Goal: Information Seeking & Learning: Learn about a topic

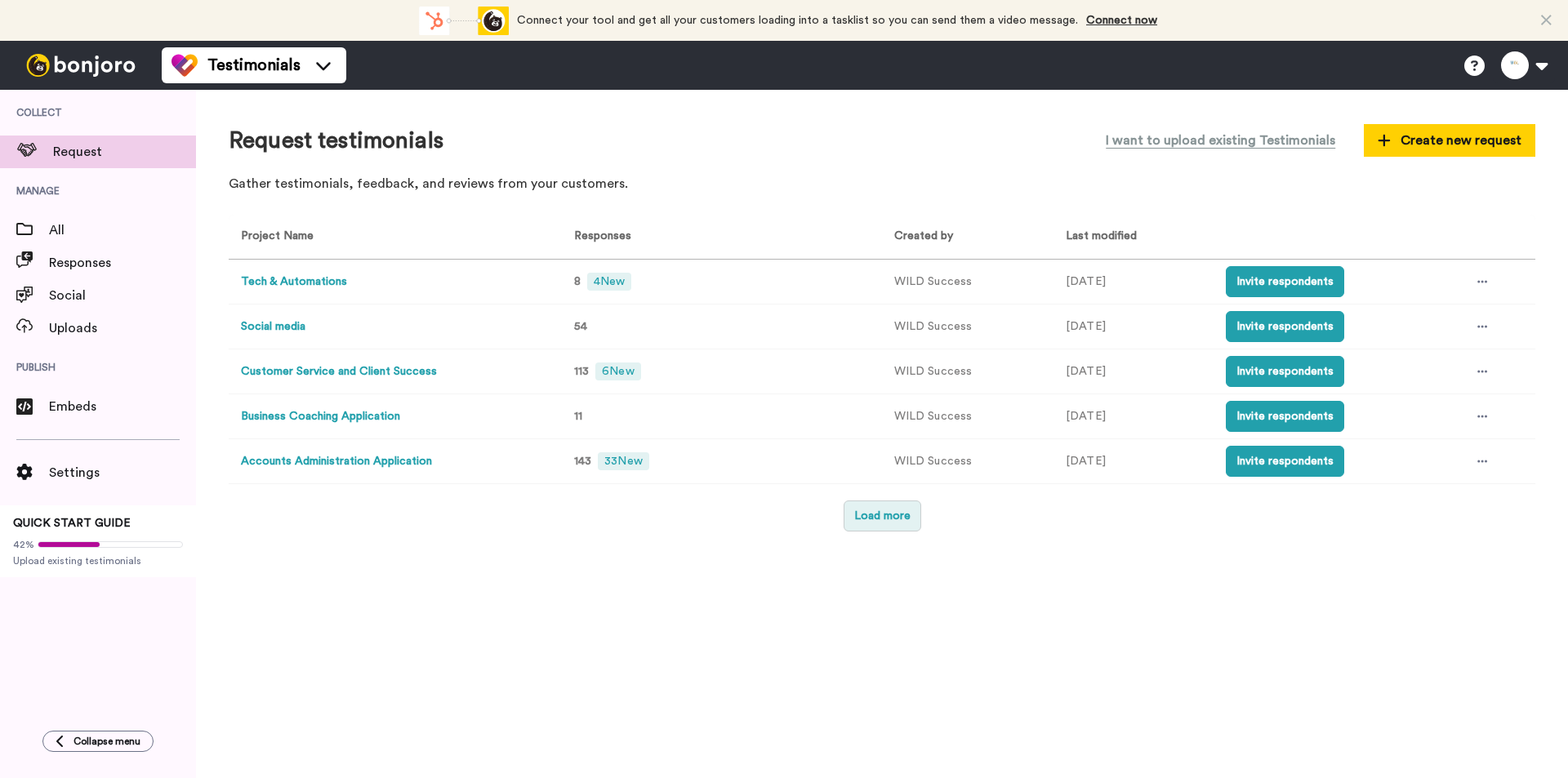
click at [881, 517] on button "Load more" at bounding box center [882, 515] width 77 height 31
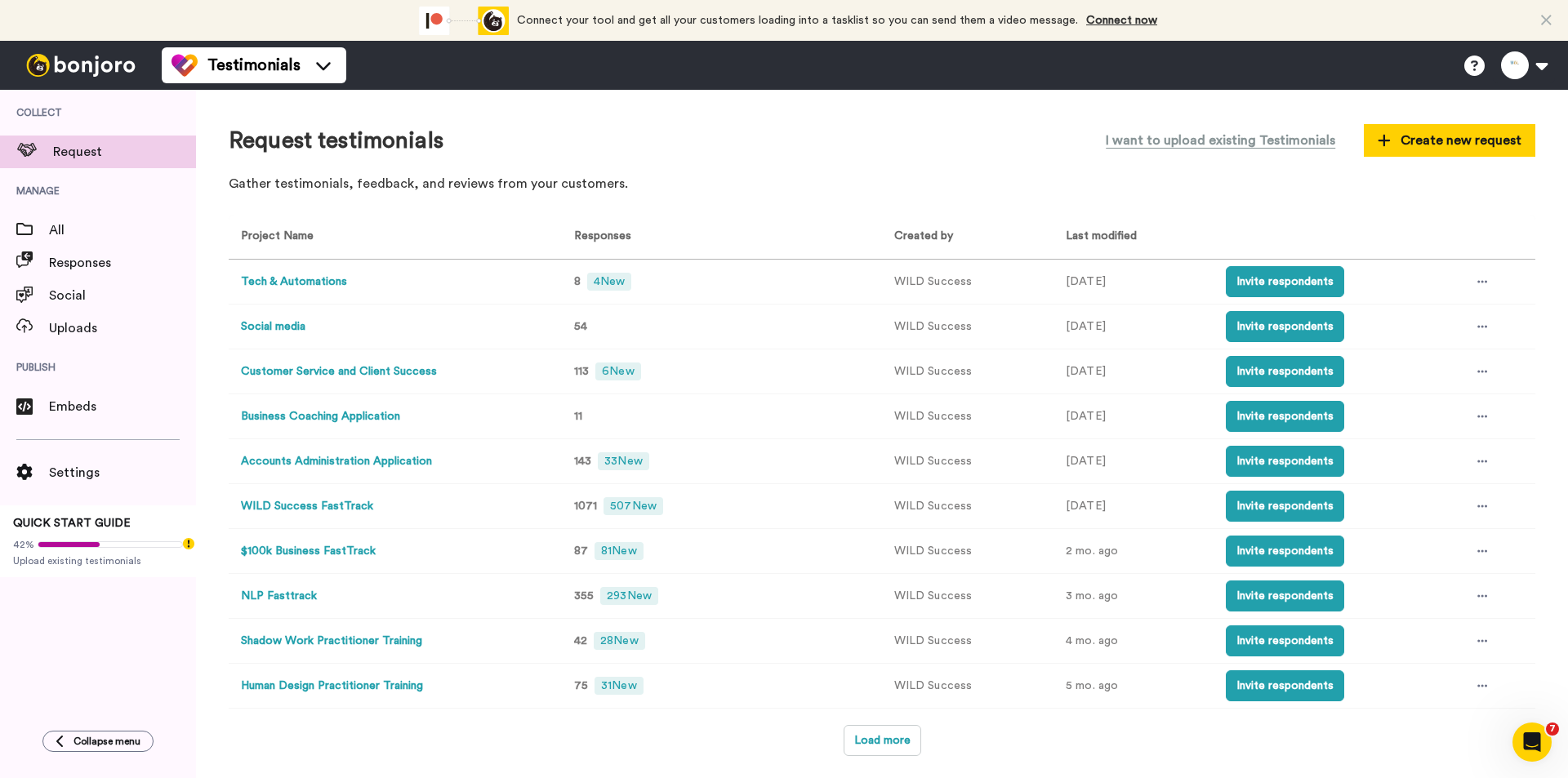
click at [313, 554] on button "$100k Business FastTrack" at bounding box center [308, 551] width 134 height 17
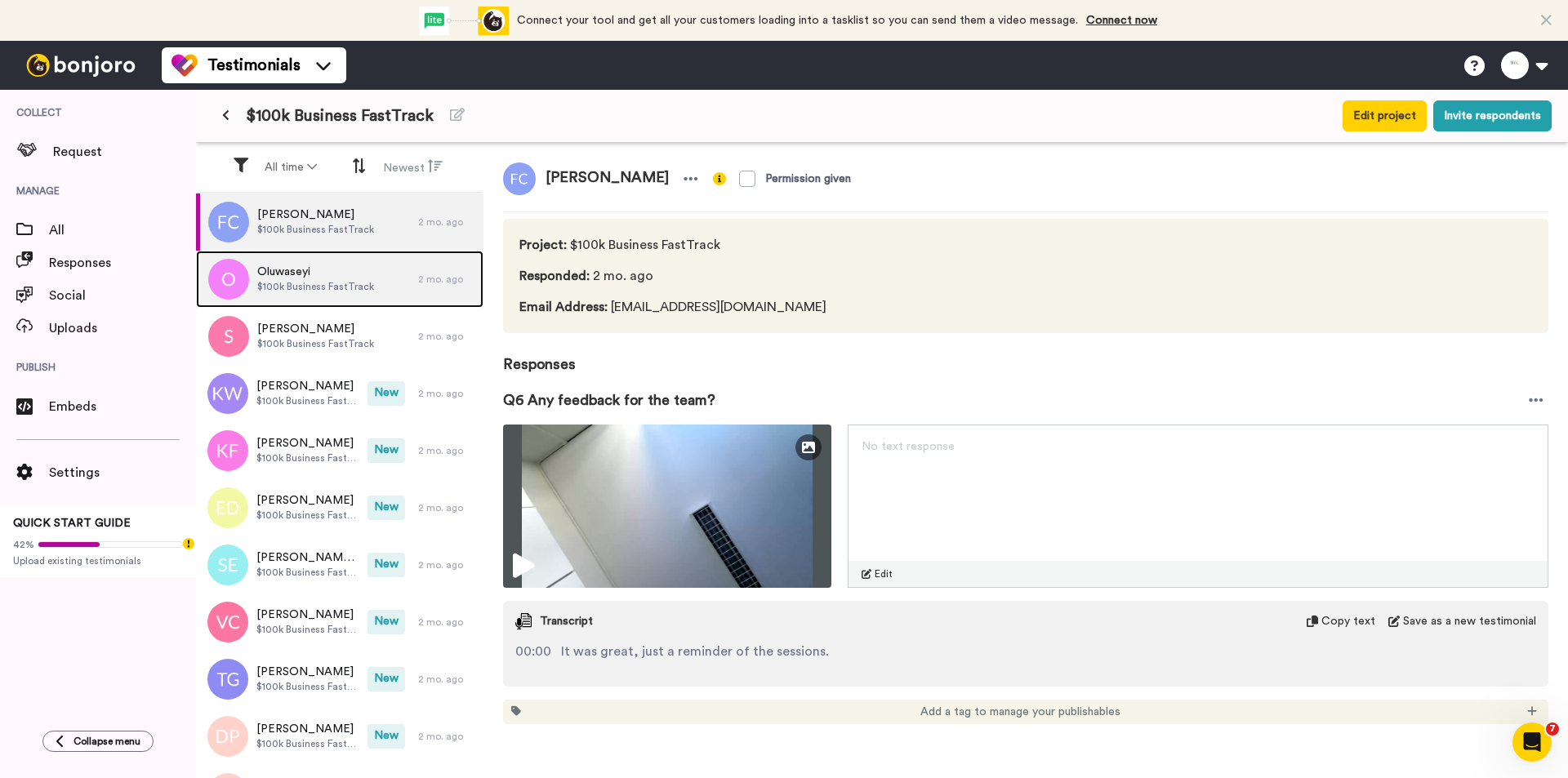
click at [343, 287] on span "$100k Business FastTrack" at bounding box center [315, 286] width 117 height 13
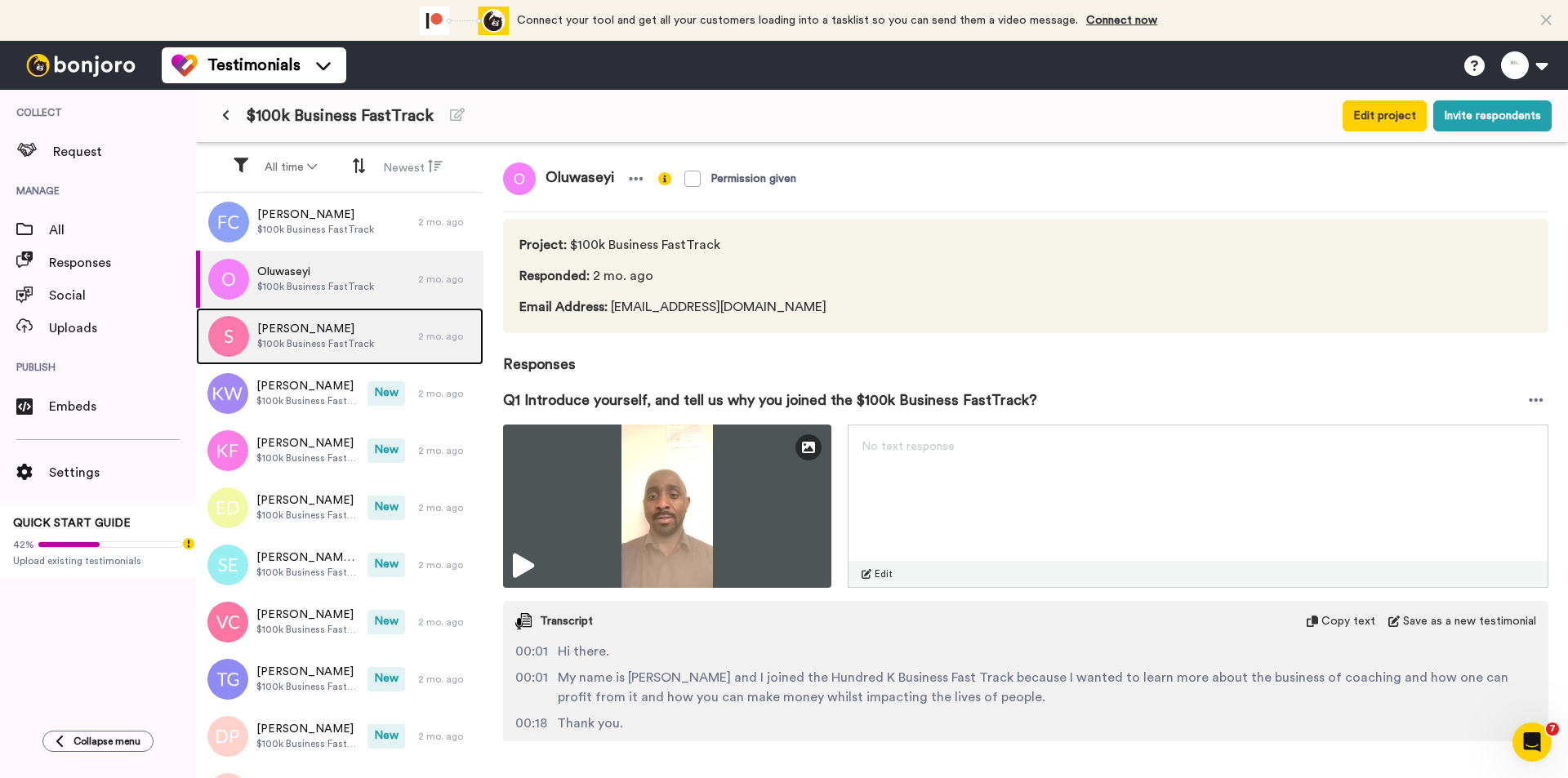
click at [347, 309] on div "[PERSON_NAME] $100k Business FastTrack" at bounding box center [306, 336] width 222 height 57
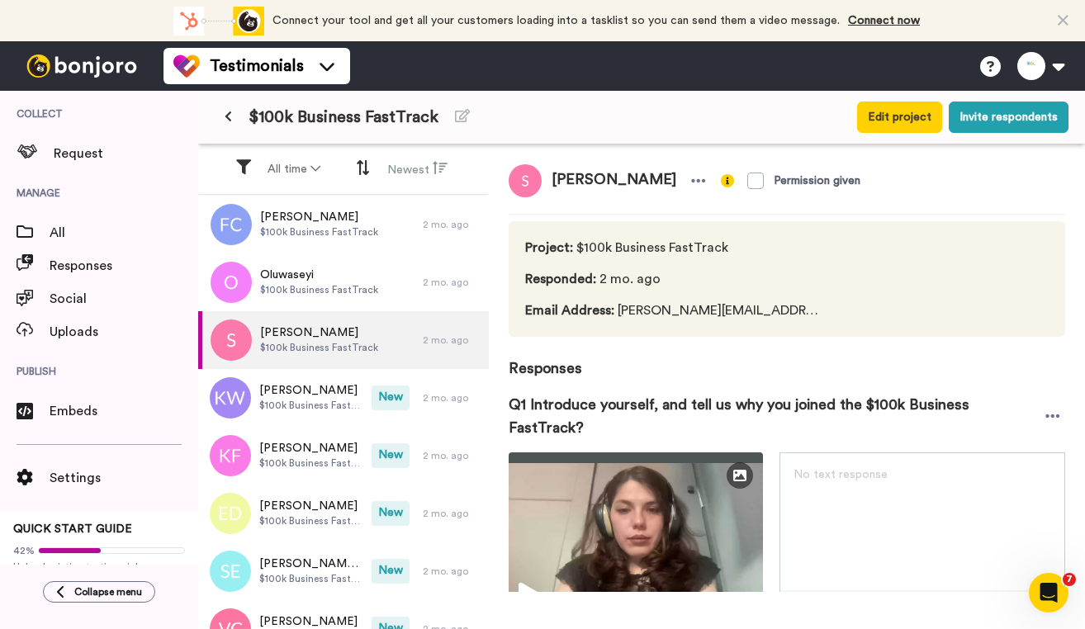
click at [230, 120] on icon at bounding box center [228, 117] width 7 height 12
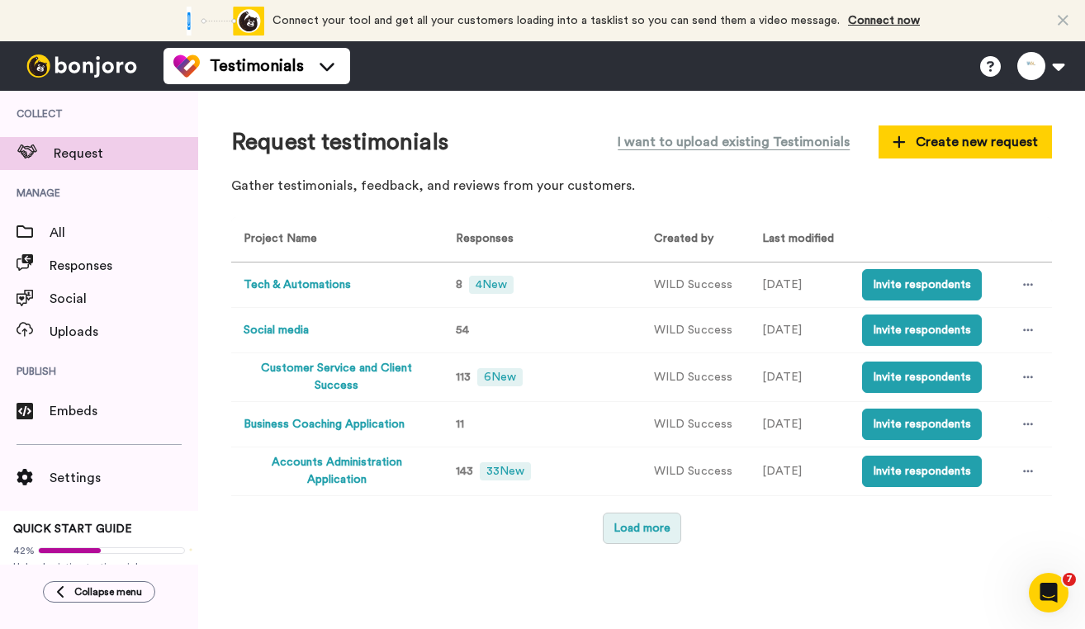
click at [649, 534] on button "Load more" at bounding box center [642, 528] width 78 height 31
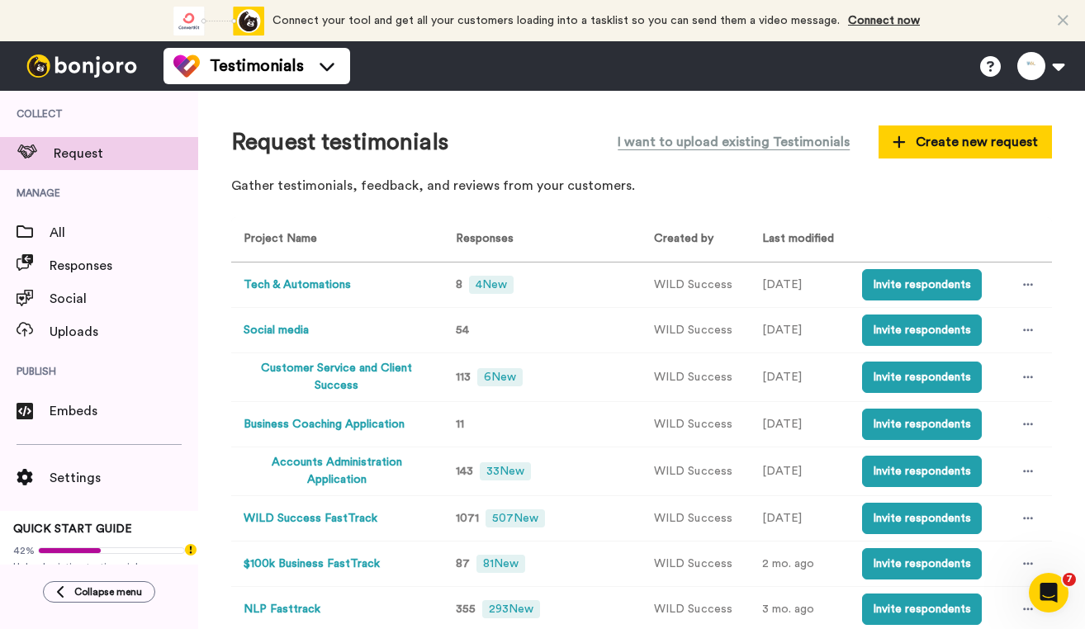
click at [257, 280] on button "Tech & Automations" at bounding box center [297, 285] width 107 height 17
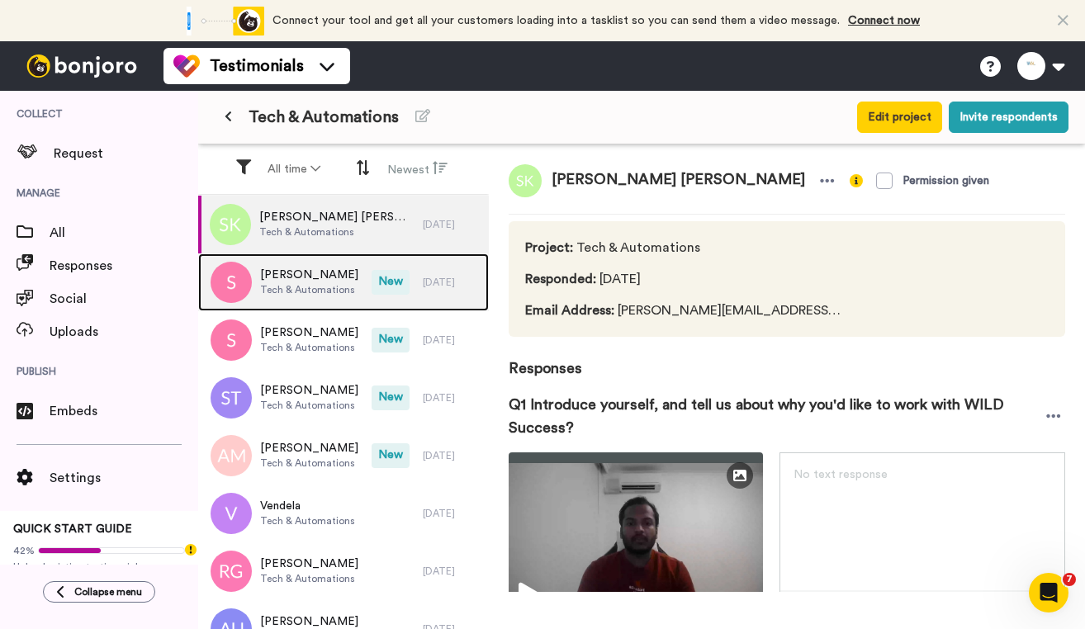
click at [293, 282] on span "[PERSON_NAME]" at bounding box center [309, 275] width 98 height 17
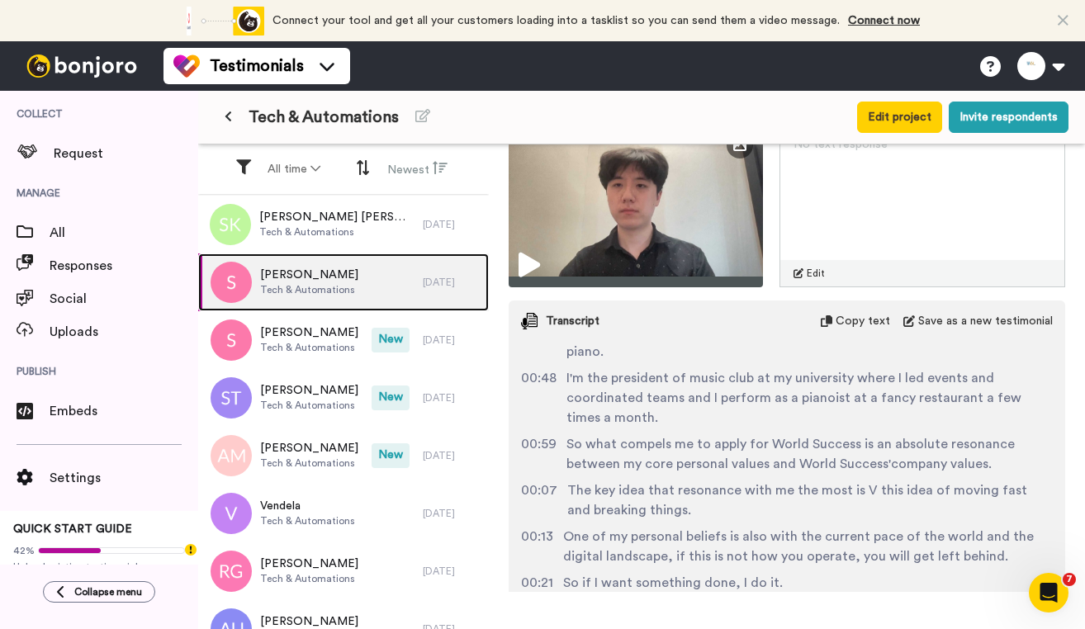
scroll to position [832, 0]
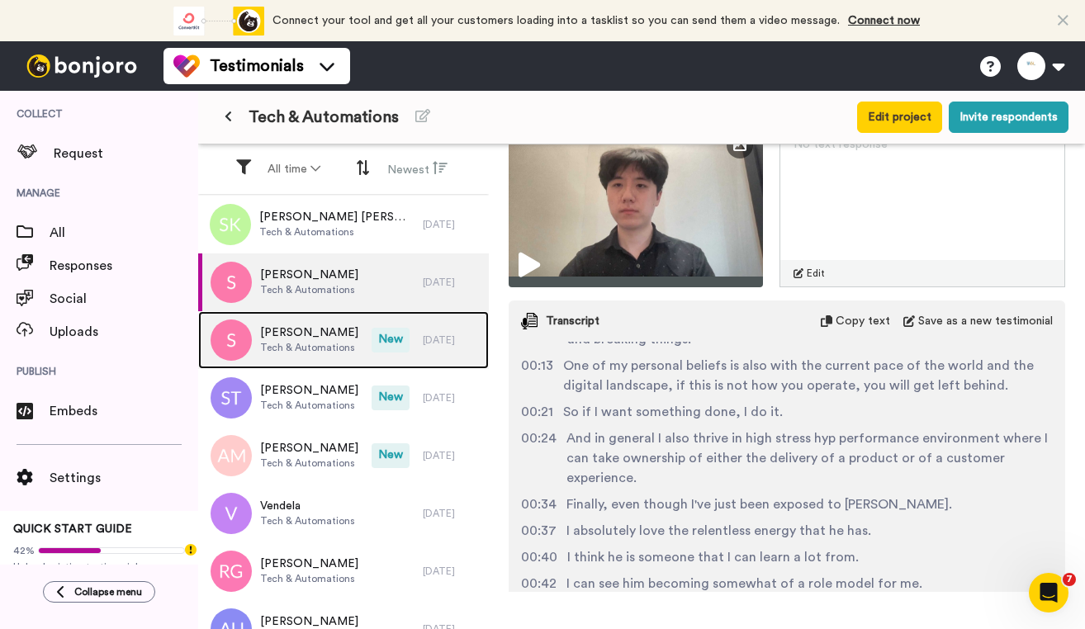
click at [249, 349] on img at bounding box center [231, 340] width 41 height 41
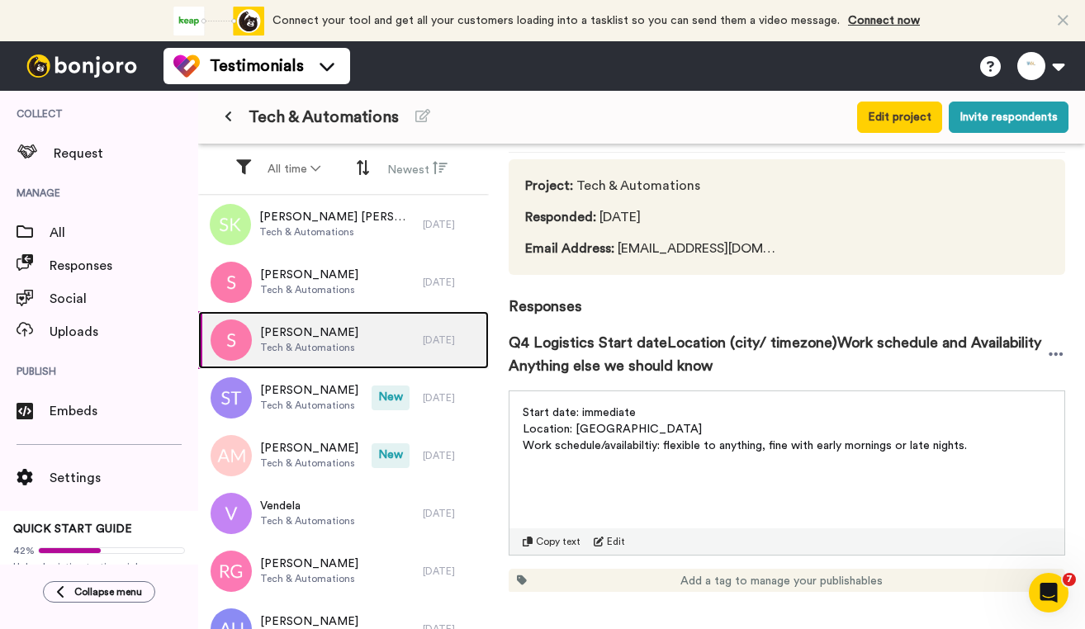
scroll to position [126, 0]
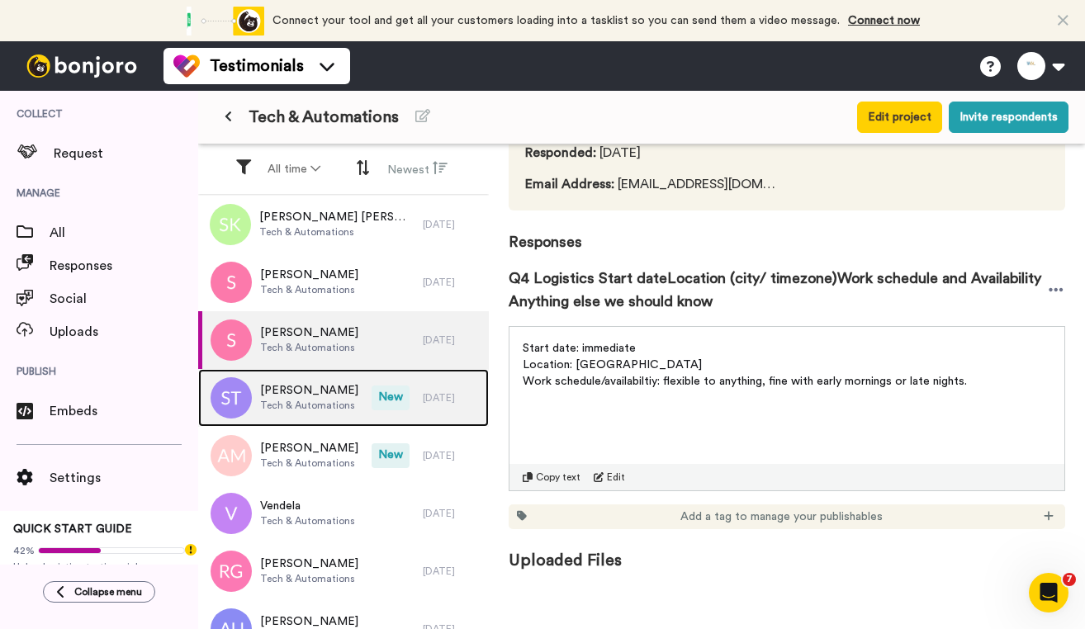
click at [298, 408] on span "Tech & Automations" at bounding box center [309, 405] width 98 height 13
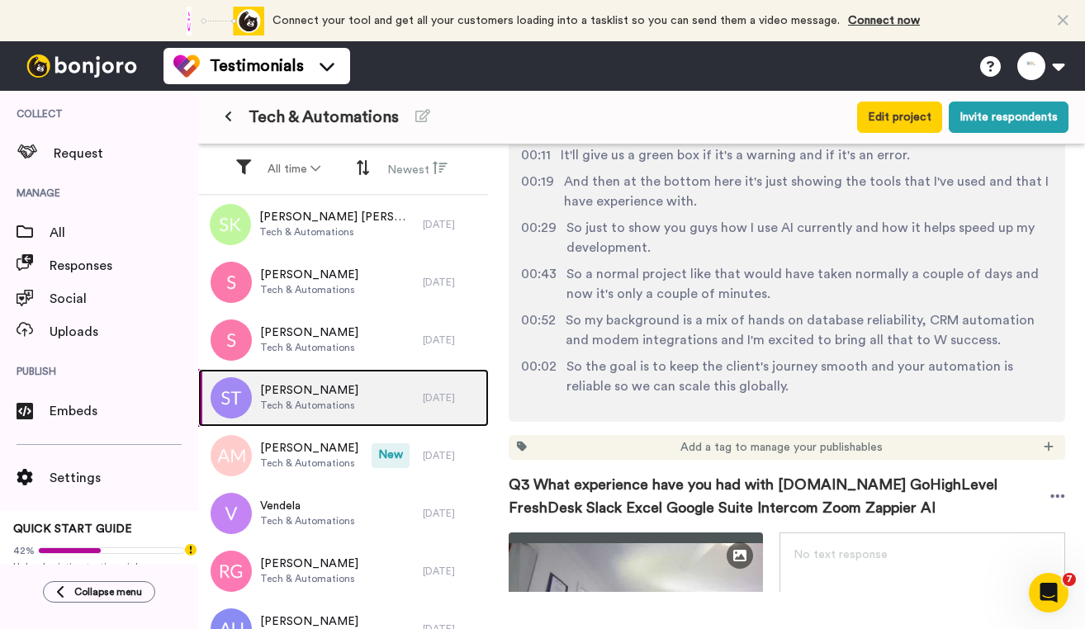
scroll to position [1322, 0]
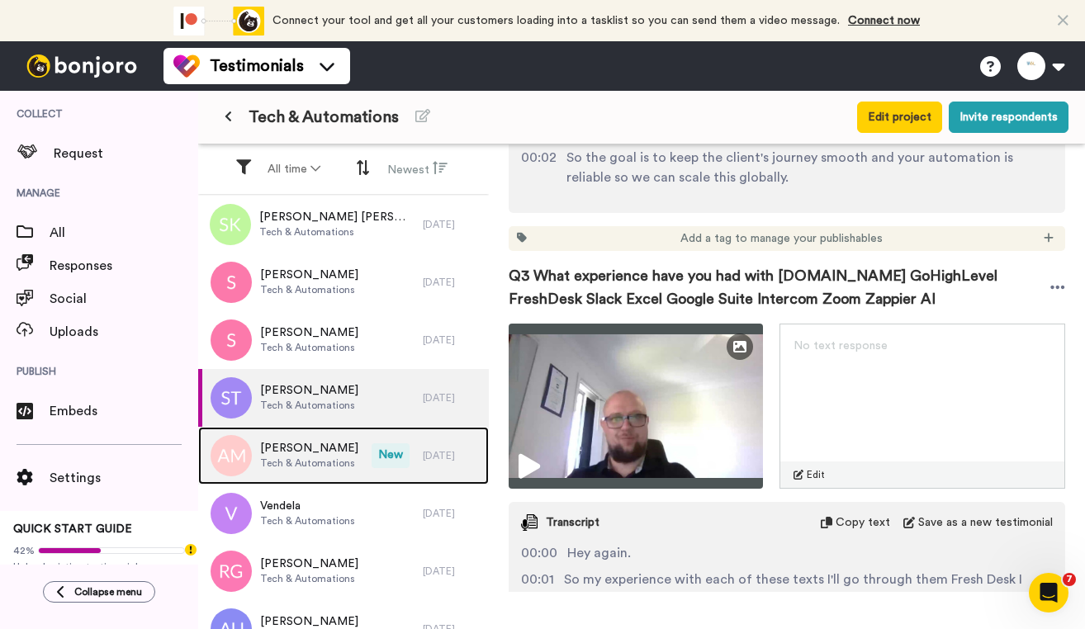
click at [326, 458] on span "Tech & Automations" at bounding box center [309, 463] width 98 height 13
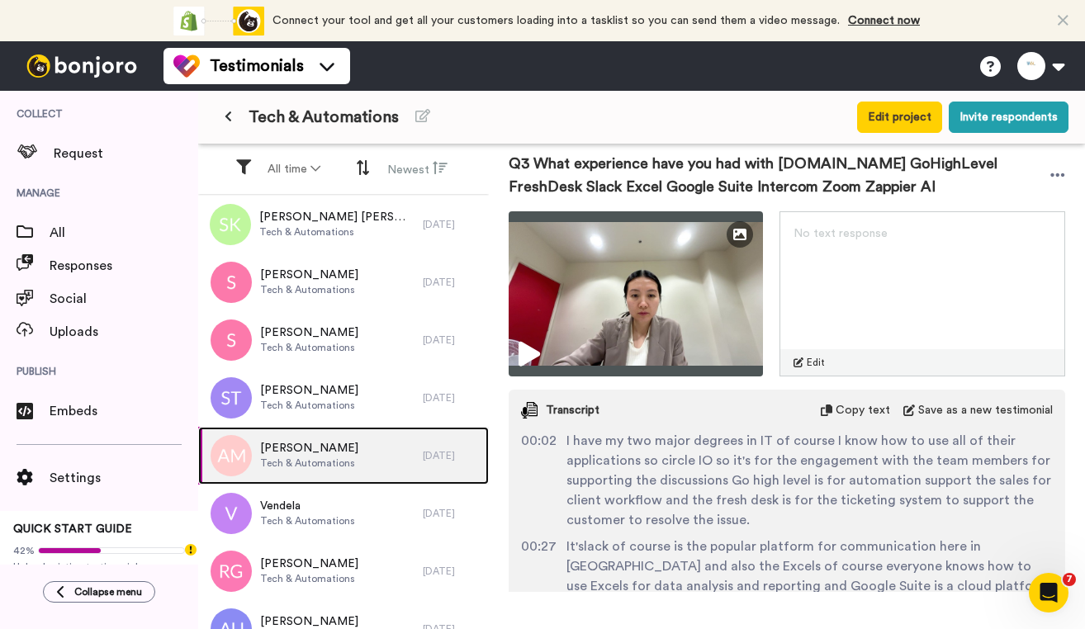
scroll to position [1404, 0]
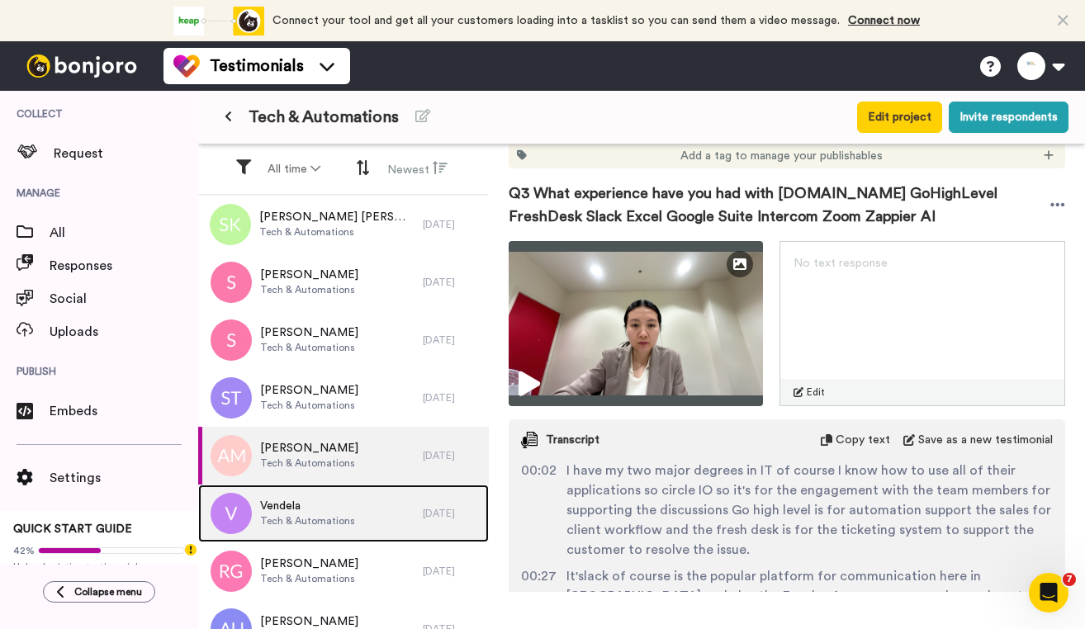
click at [289, 510] on span "Vendela" at bounding box center [307, 506] width 95 height 17
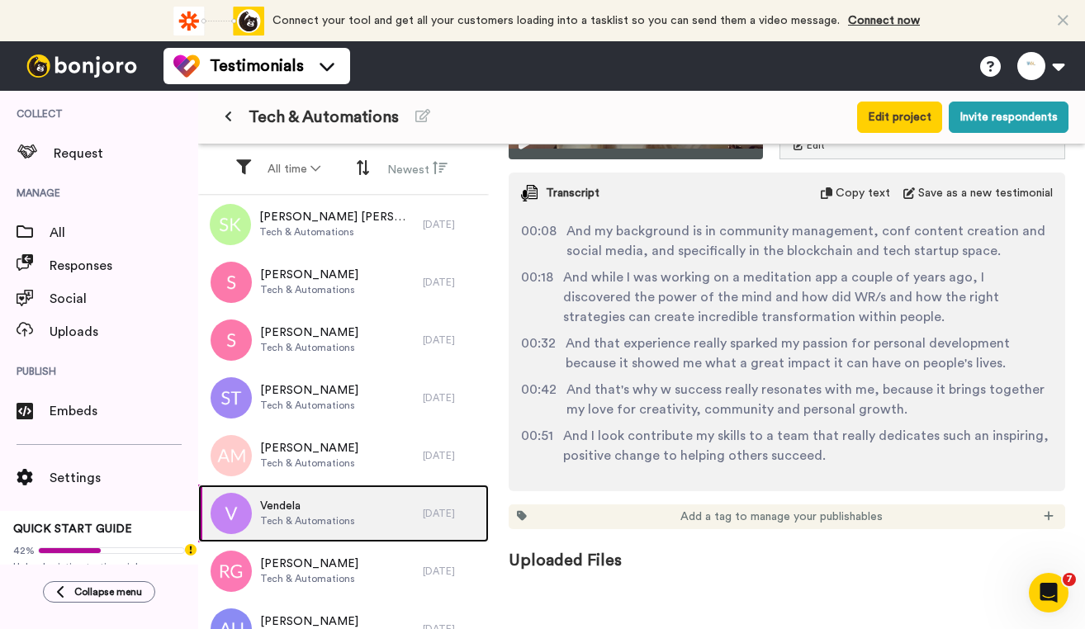
scroll to position [26, 0]
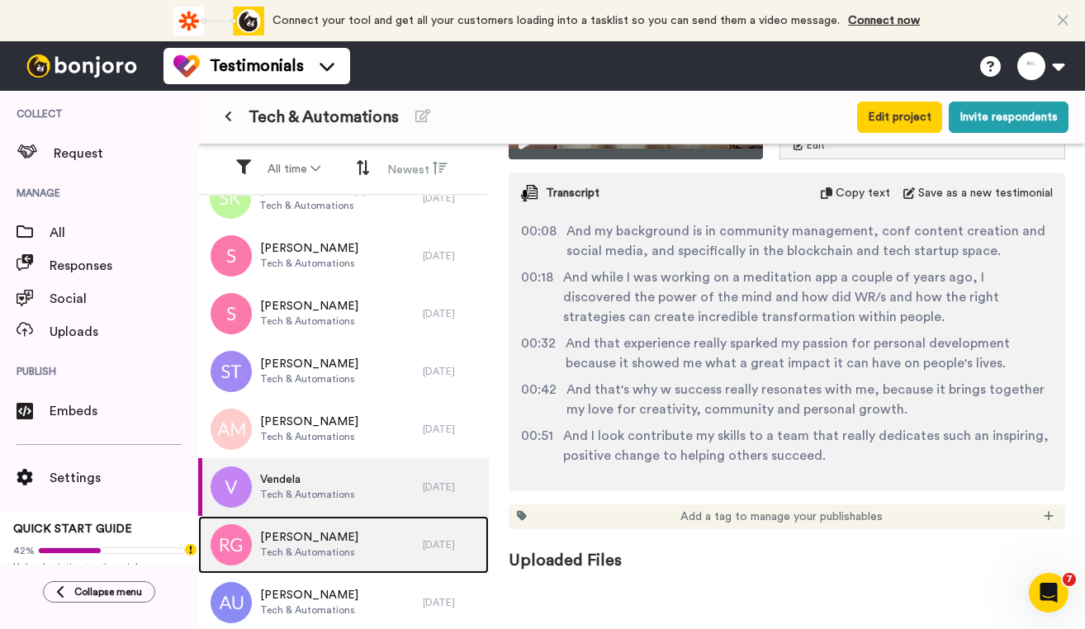
click at [330, 540] on span "[PERSON_NAME]" at bounding box center [309, 537] width 98 height 17
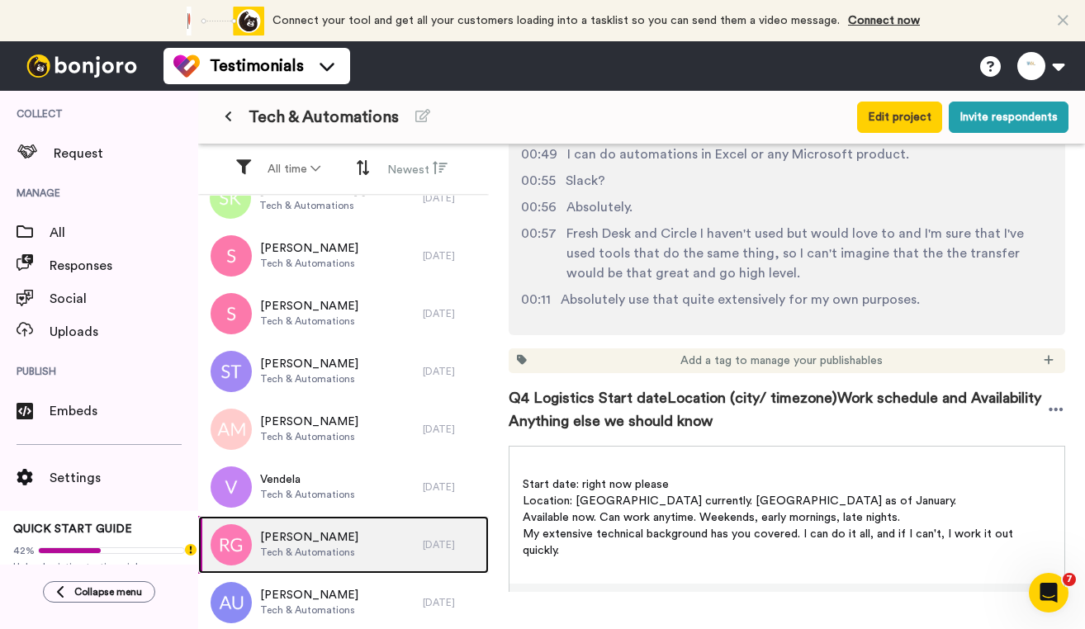
scroll to position [1900, 0]
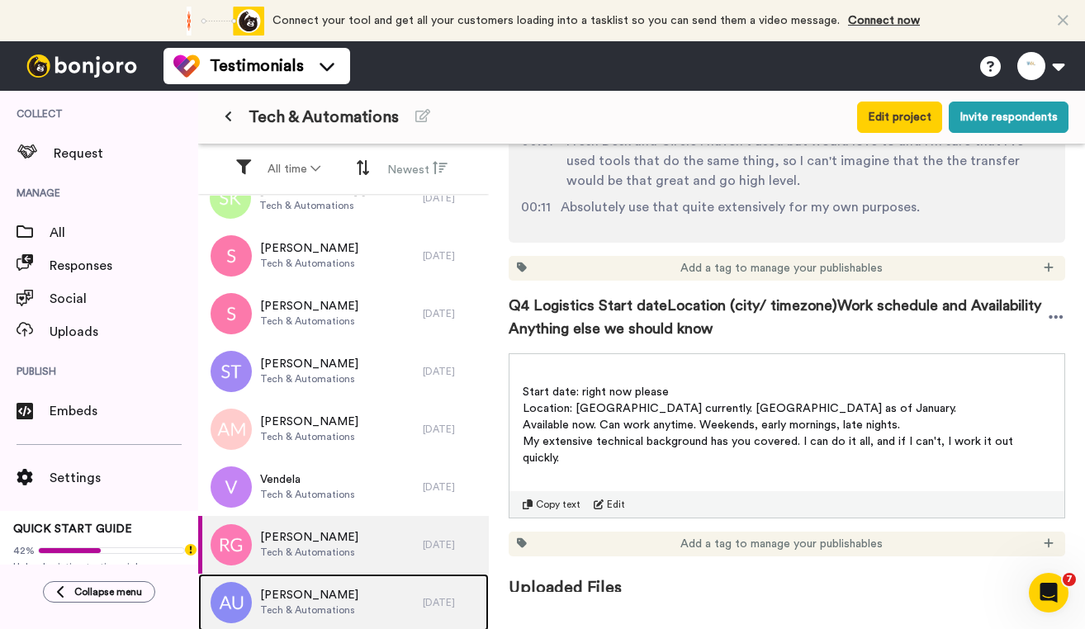
click at [303, 581] on div "[PERSON_NAME] Tech & Automations" at bounding box center [310, 603] width 225 height 58
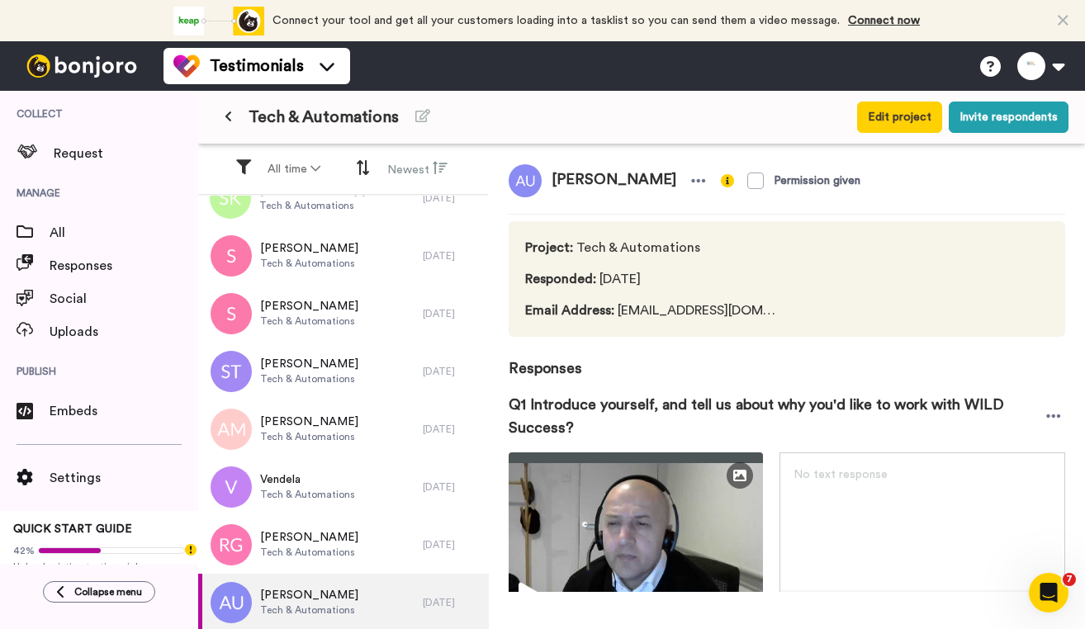
click at [229, 125] on button at bounding box center [228, 117] width 27 height 30
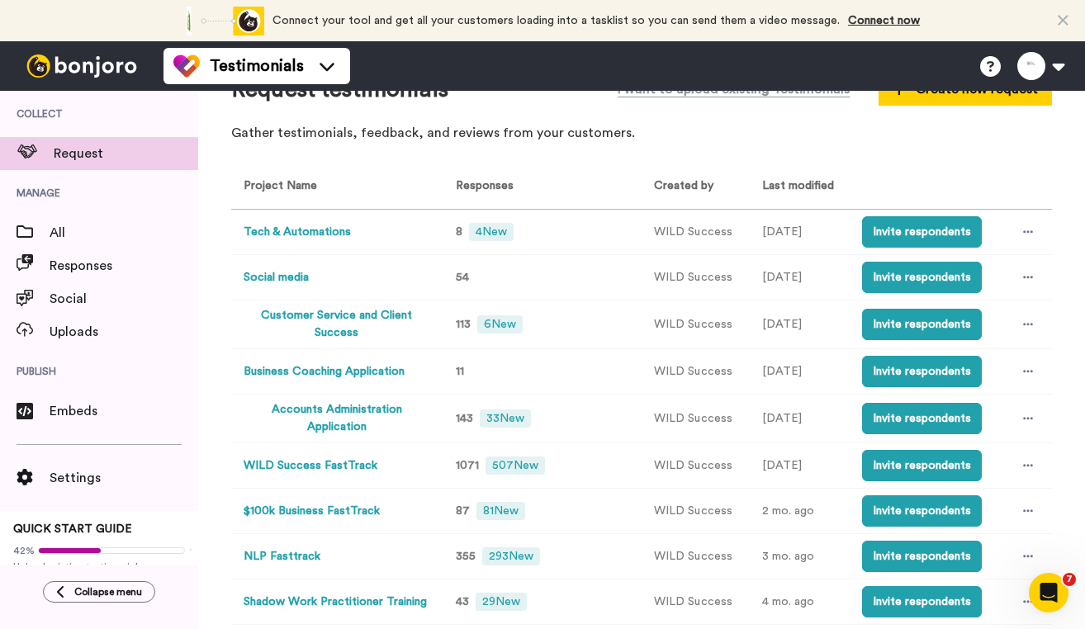
scroll to position [83, 0]
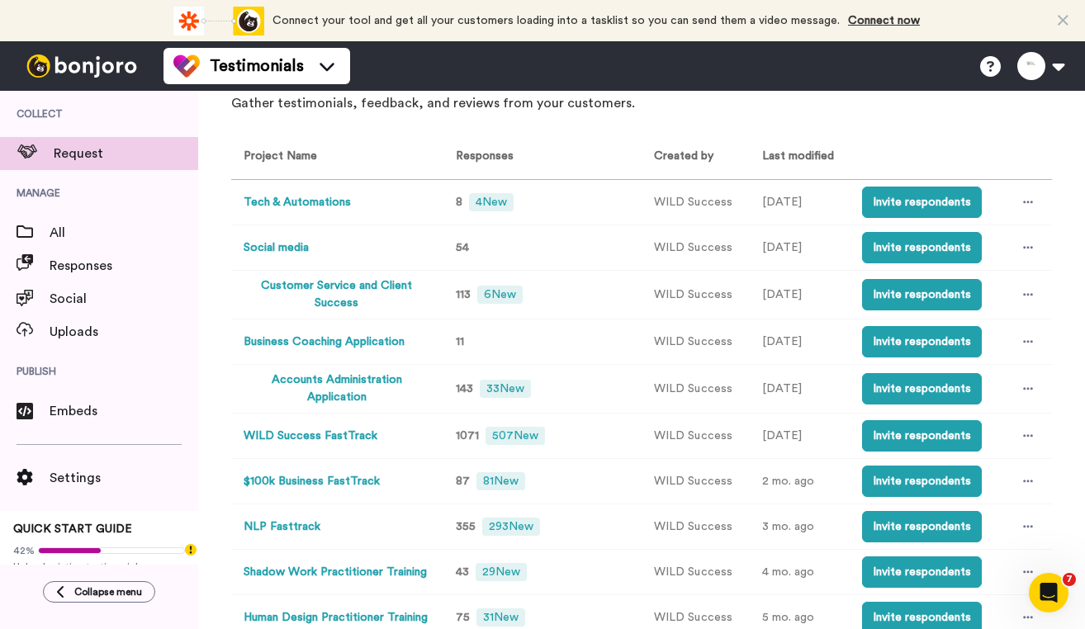
drag, startPoint x: 294, startPoint y: 440, endPoint x: 228, endPoint y: 425, distance: 67.7
click at [228, 425] on div "Request testimonials I want to upload existing Testimonials Create new request …" at bounding box center [641, 360] width 887 height 539
click at [261, 434] on button "WILD Success FastTrack" at bounding box center [311, 436] width 134 height 17
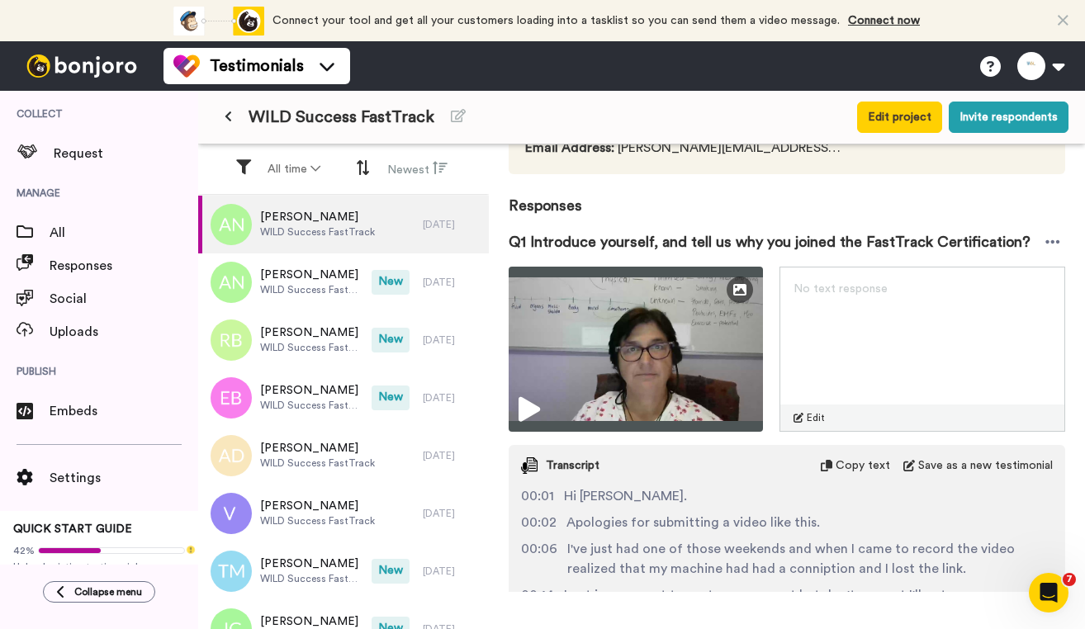
scroll to position [330, 0]
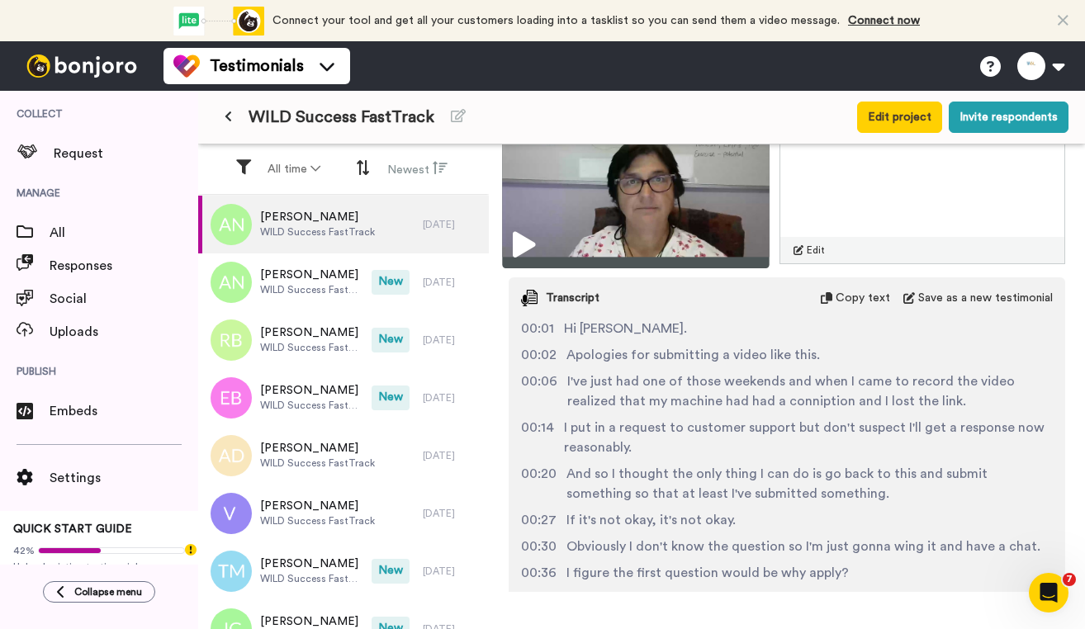
click at [525, 248] on icon at bounding box center [524, 245] width 22 height 26
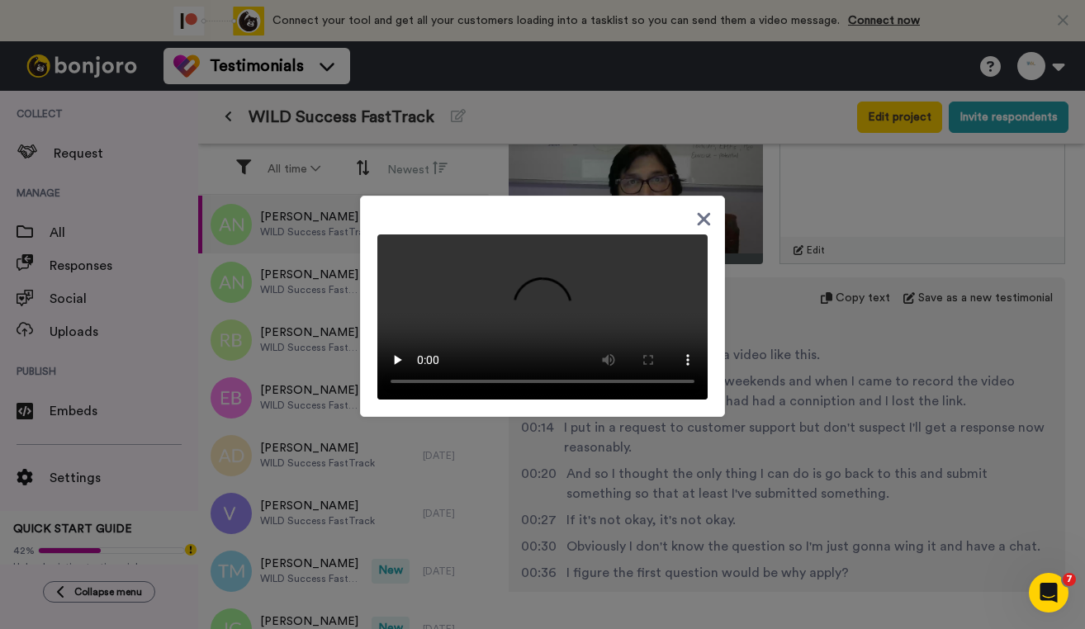
click at [953, 444] on div at bounding box center [542, 314] width 1085 height 629
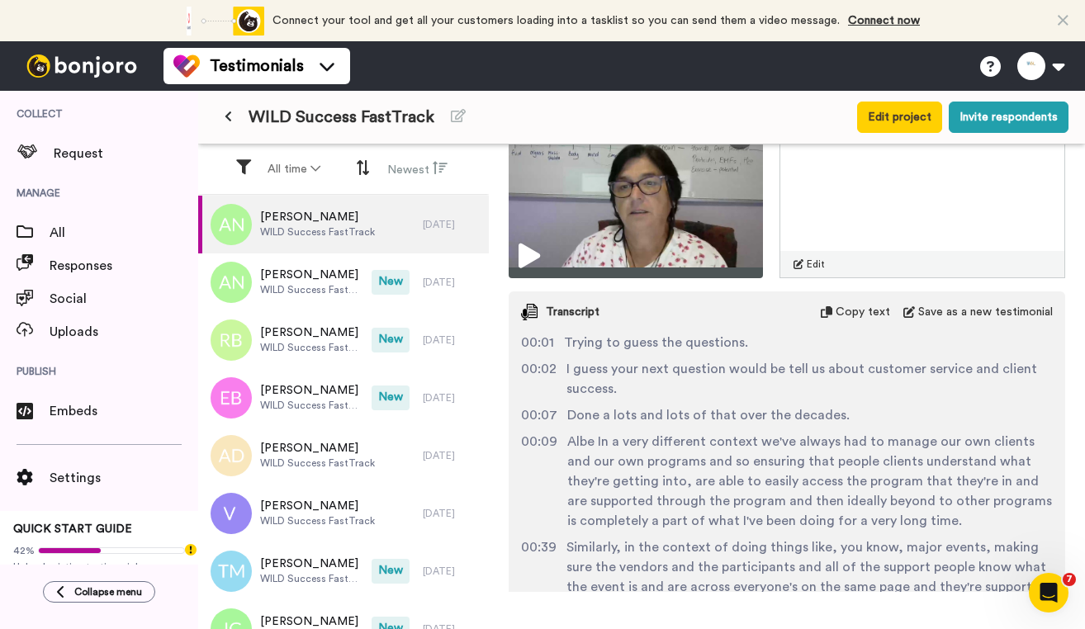
scroll to position [909, 0]
